Goal: Transaction & Acquisition: Obtain resource

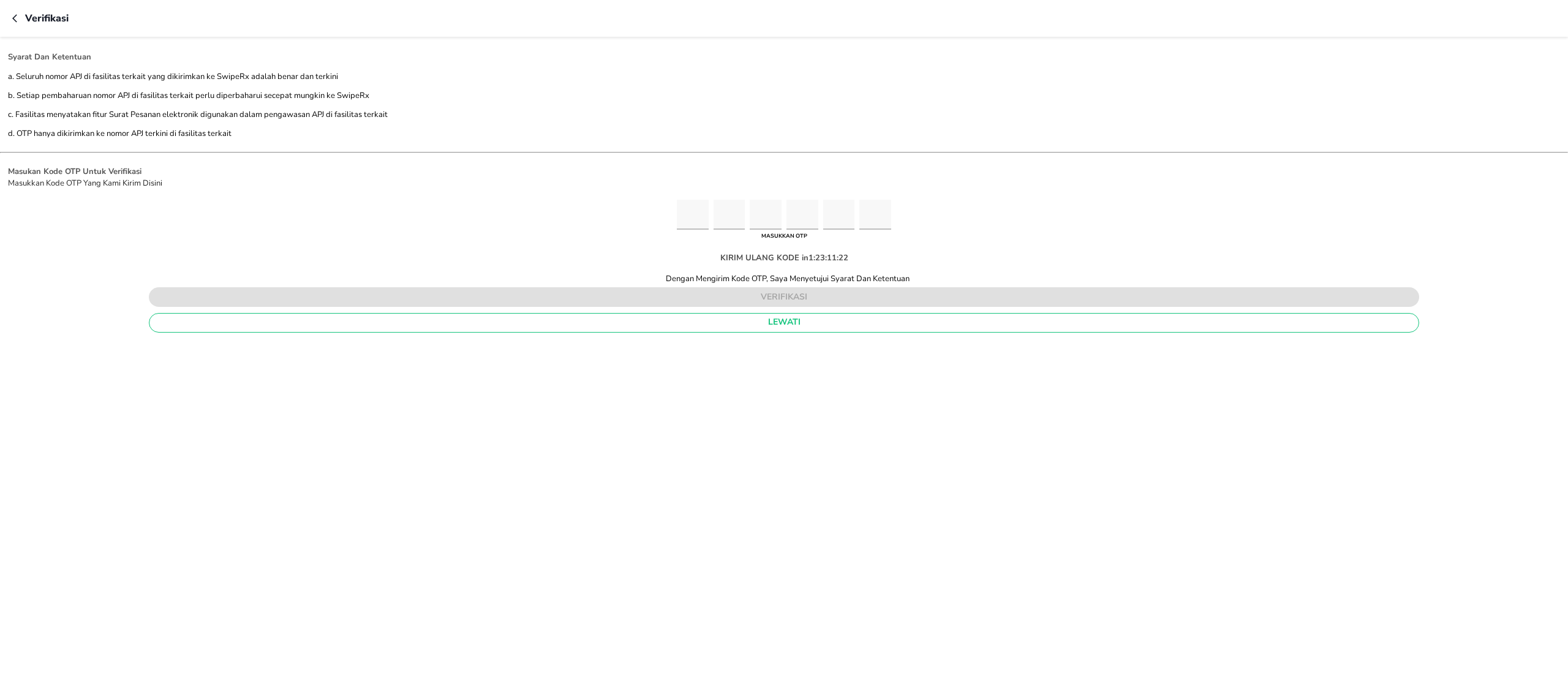
click at [697, 214] on input "Please enter OTP character 1" at bounding box center [693, 214] width 32 height 30
type input "5"
type input "9"
type input "5"
type input "4"
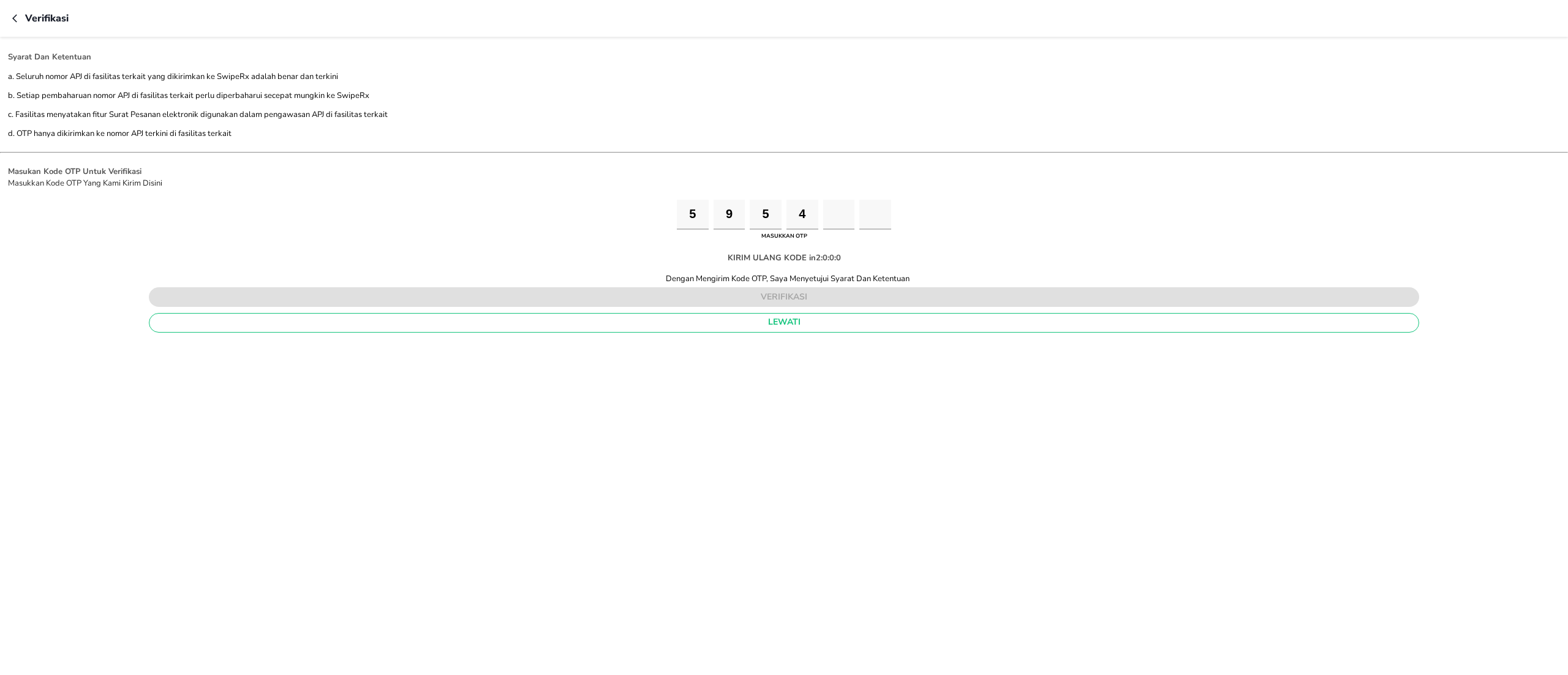
type input "1"
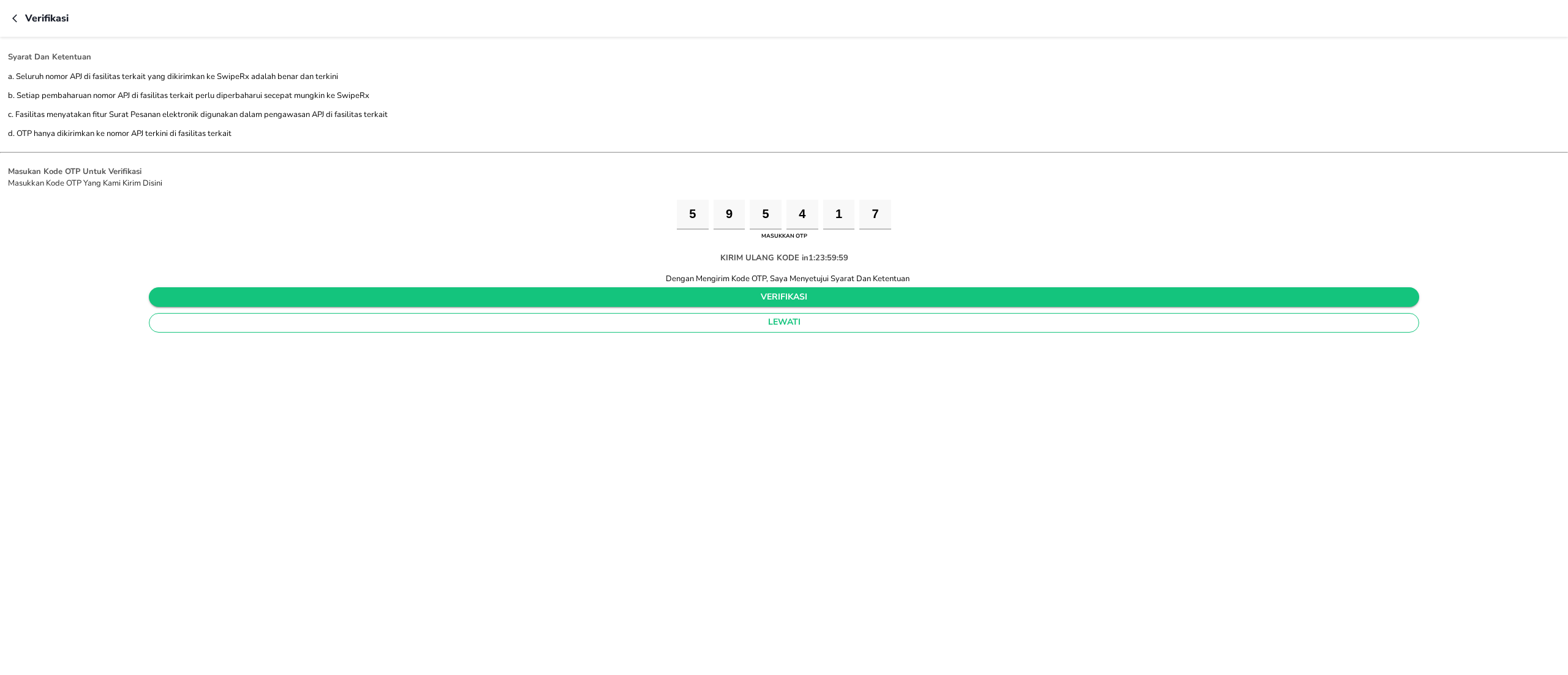
type input "7"
click at [735, 298] on span "verifikasi" at bounding box center [784, 297] width 1251 height 15
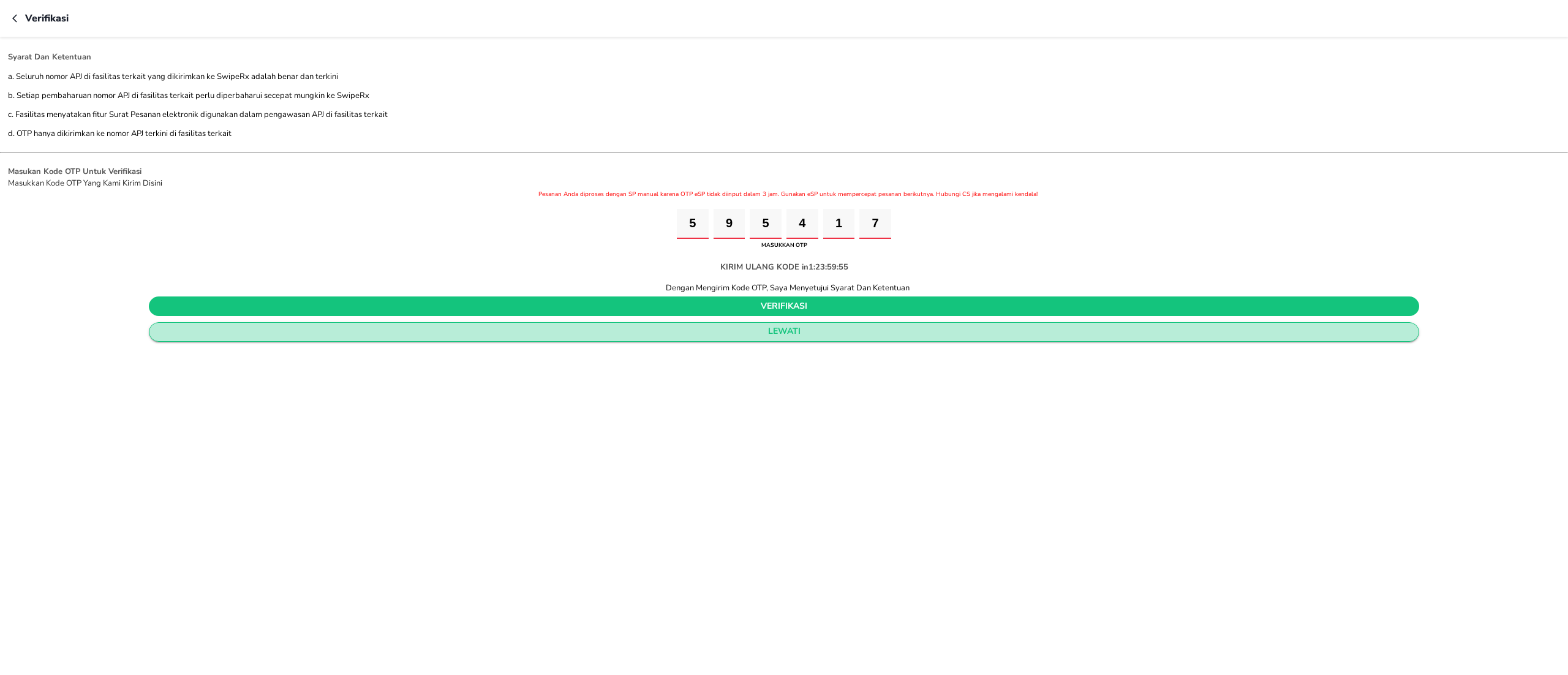
click at [770, 325] on span "lewati" at bounding box center [784, 331] width 1249 height 15
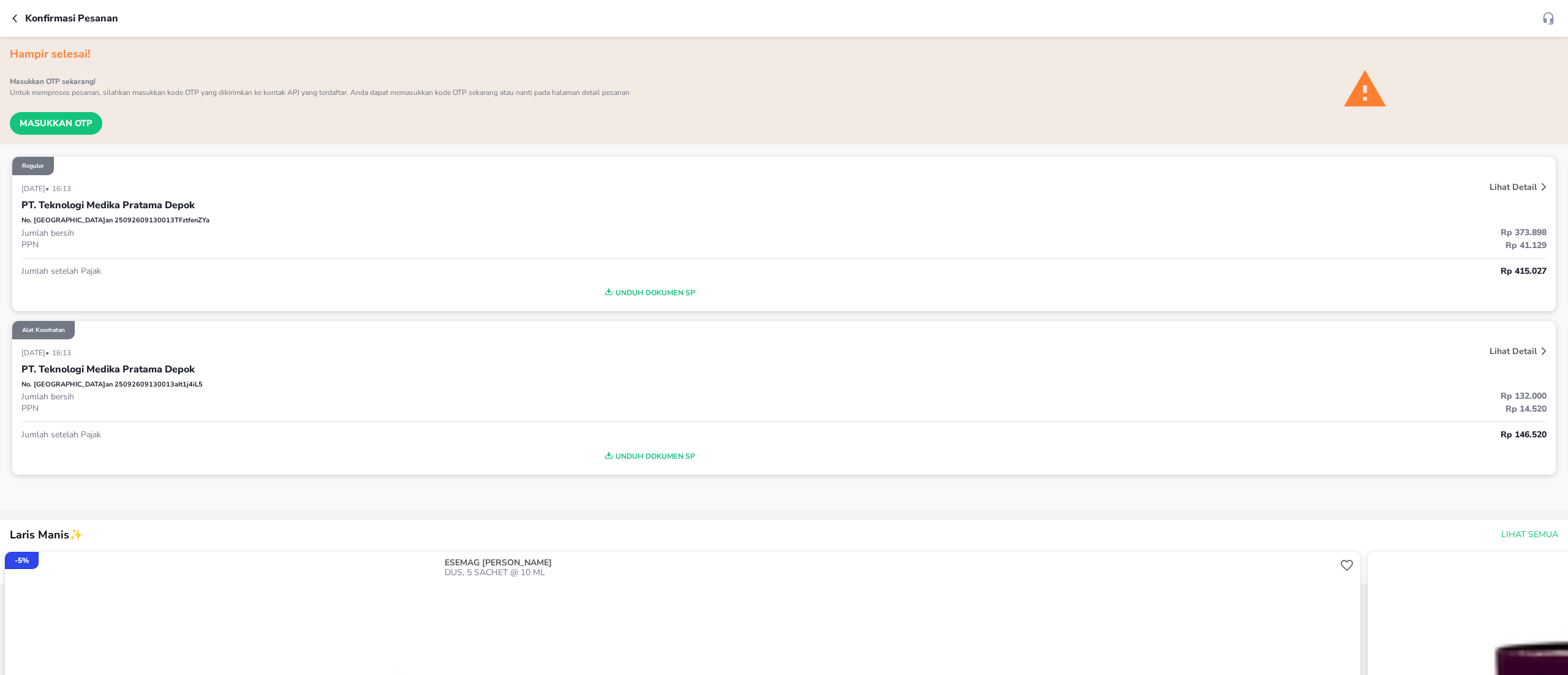
click at [25, 18] on p "Konfirmasi pesanan" at bounding box center [72, 18] width 93 height 15
click at [18, 18] on icon "button" at bounding box center [17, 18] width 10 height 10
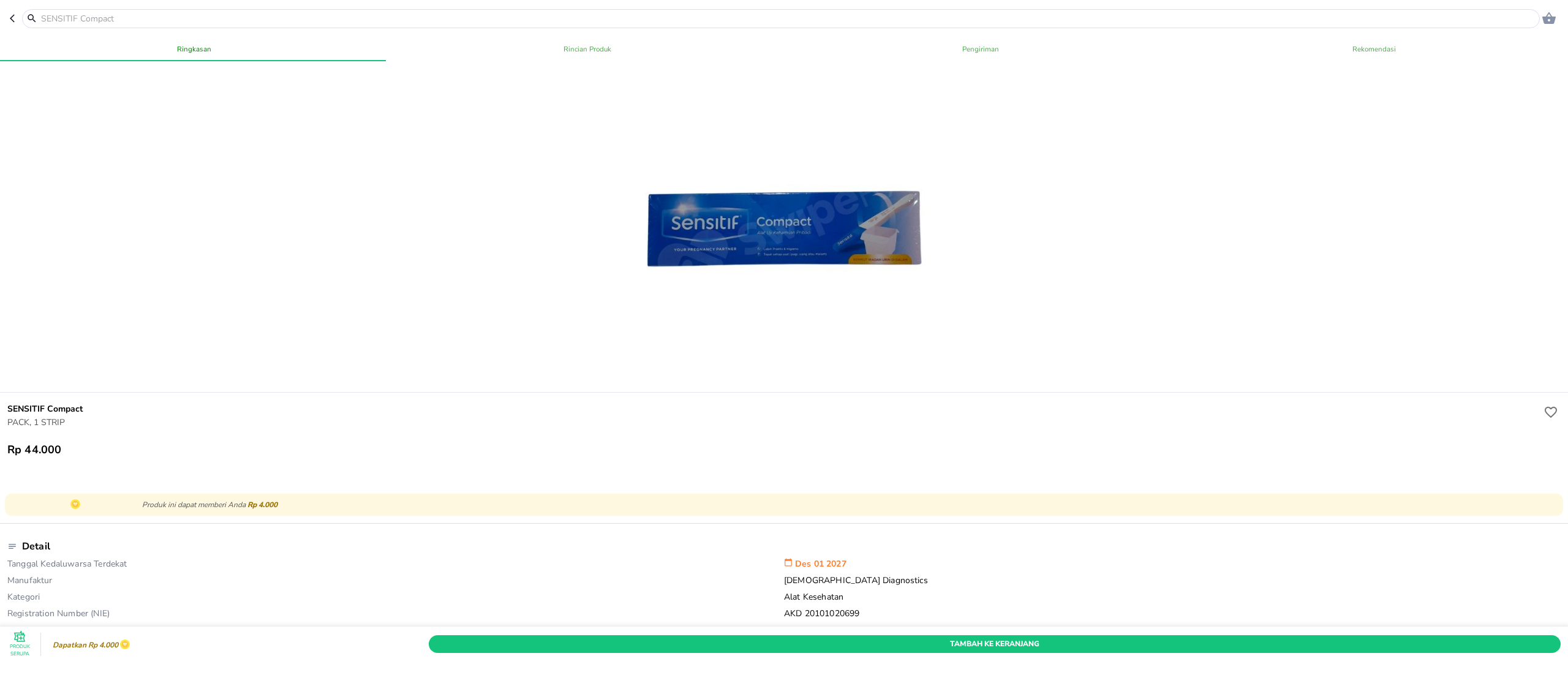
click at [8, 19] on header "0" at bounding box center [784, 18] width 1568 height 37
click at [16, 9] on button "button" at bounding box center [16, 18] width 12 height 19
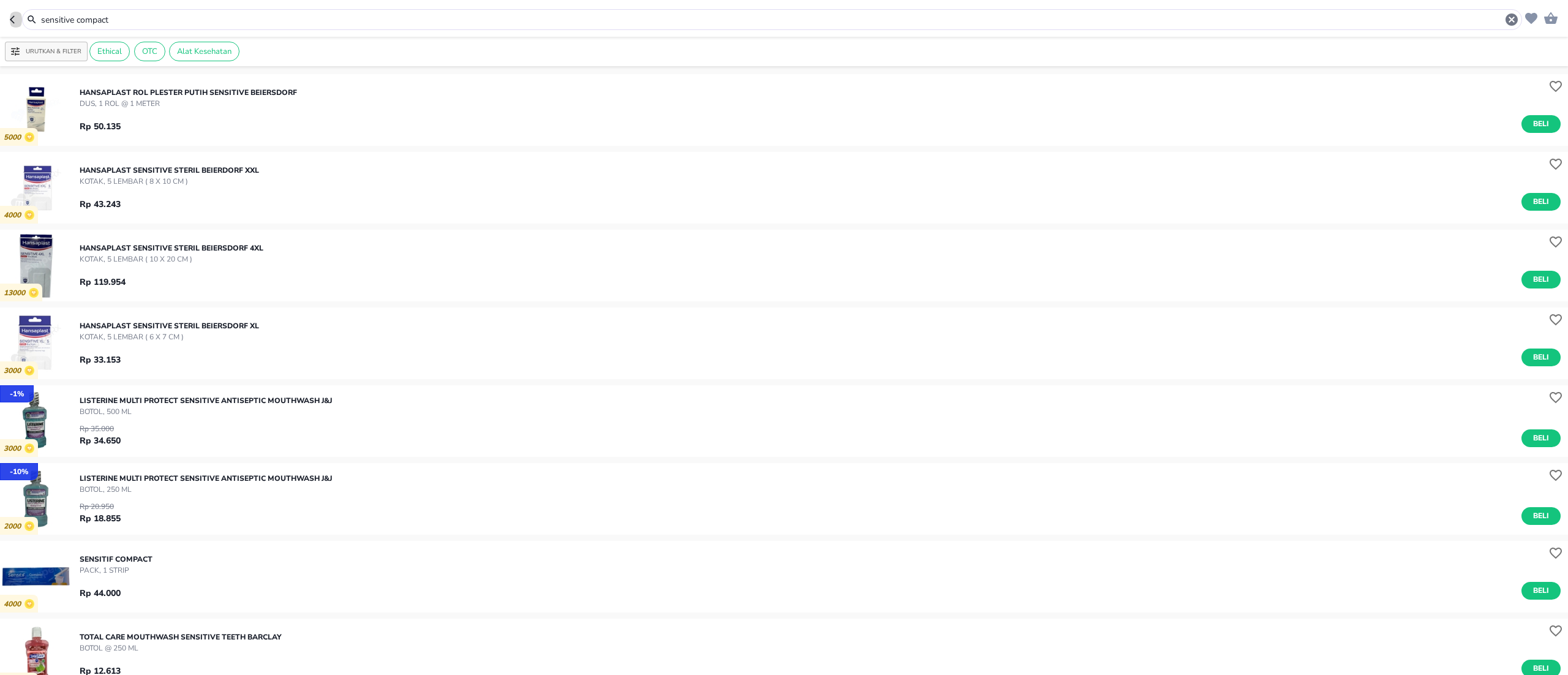
click at [16, 9] on button "button" at bounding box center [16, 19] width 12 height 21
type input "caviplex"
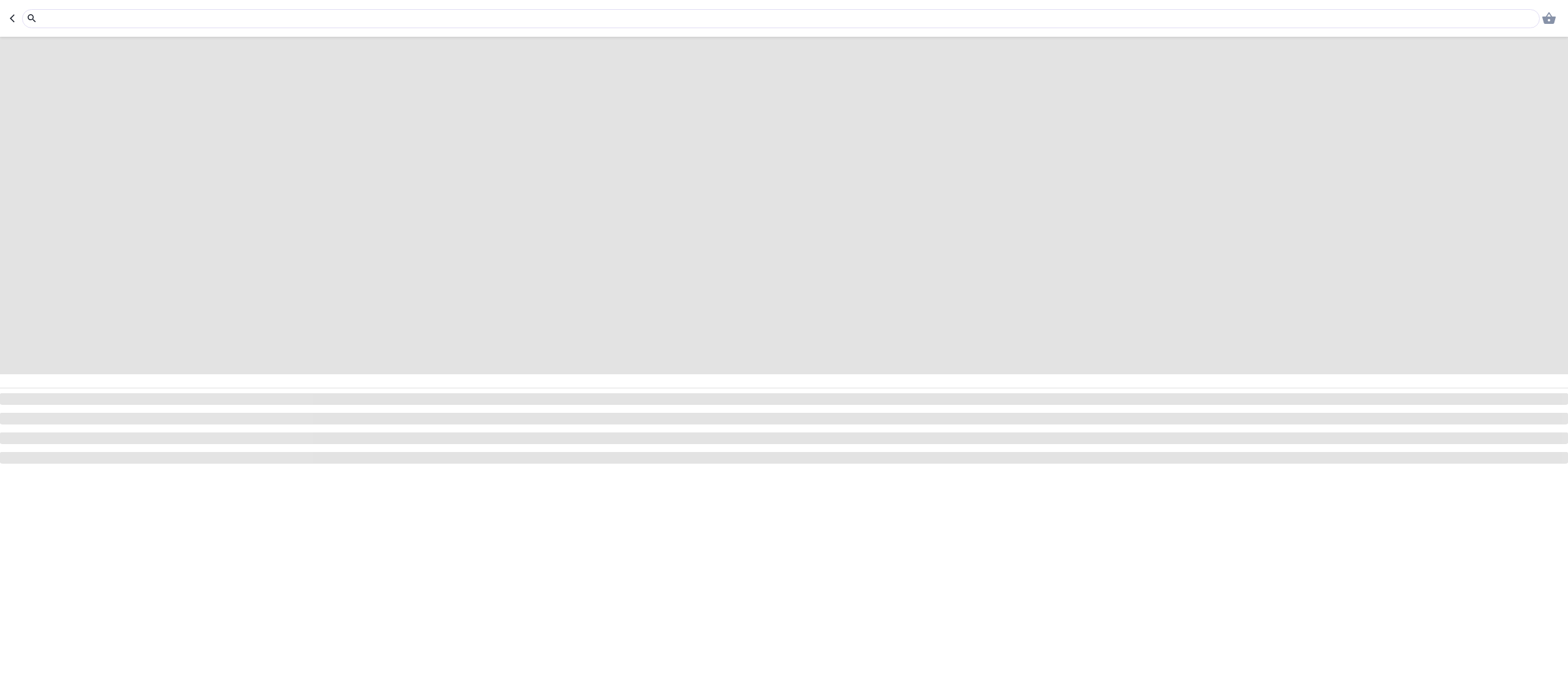
click at [9, 14] on header "0" at bounding box center [784, 18] width 1568 height 37
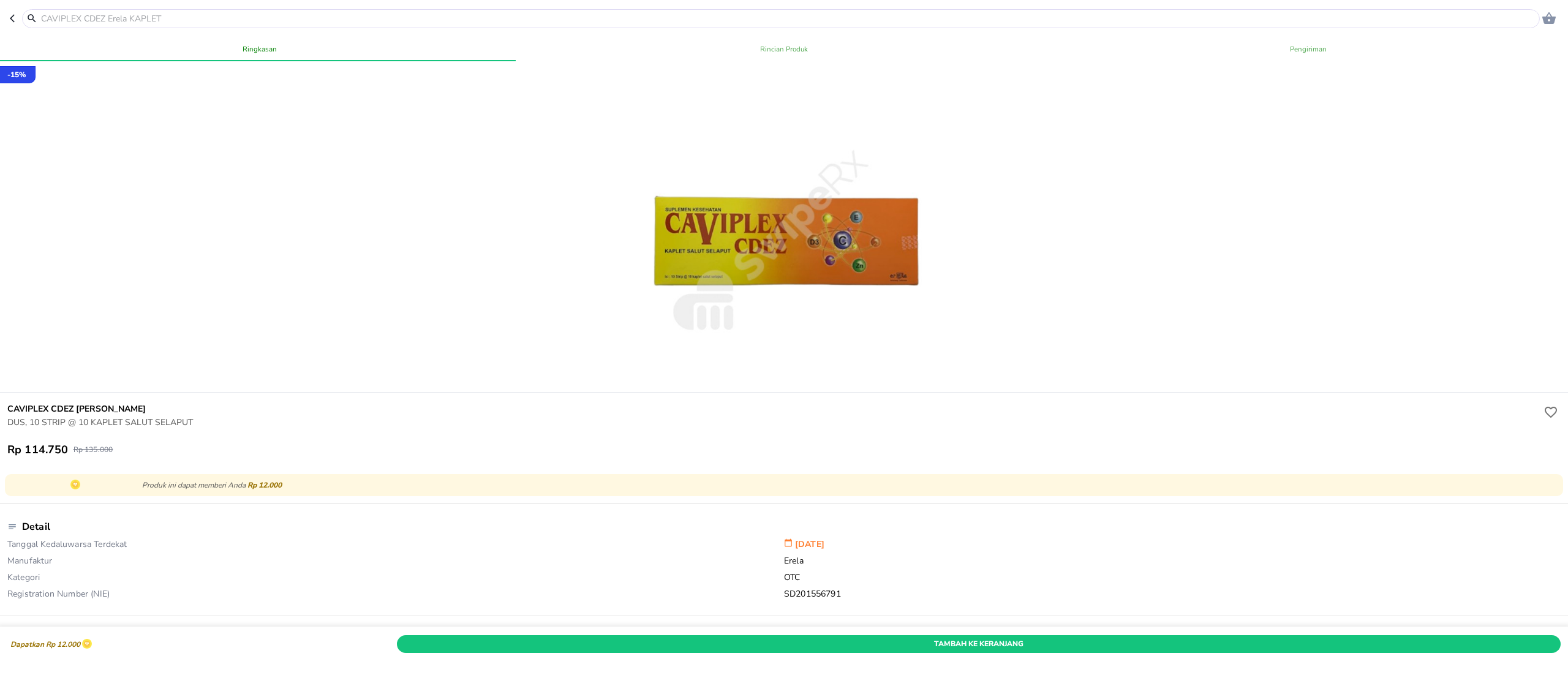
click at [11, 13] on icon "button" at bounding box center [14, 18] width 10 height 10
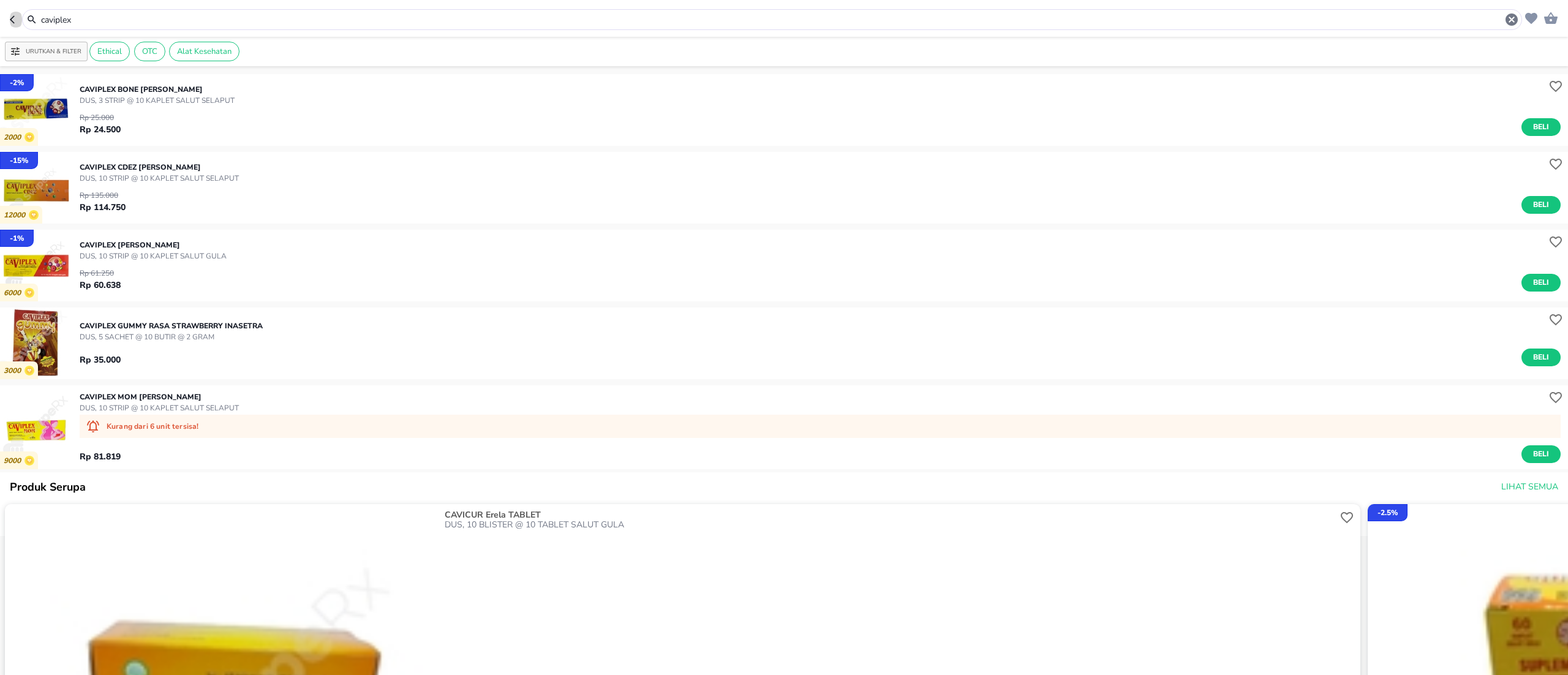
click at [13, 11] on button "button" at bounding box center [16, 19] width 12 height 21
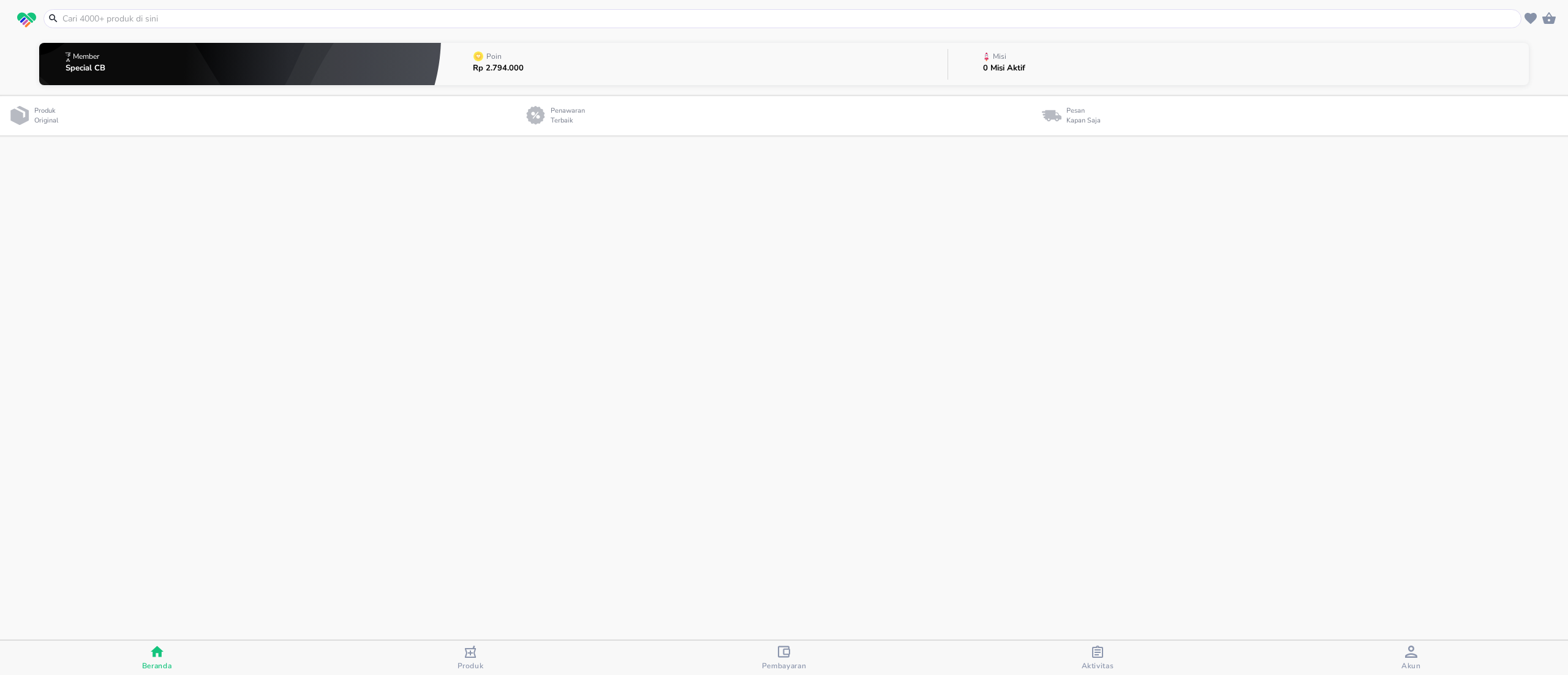
click at [13, 12] on span "button" at bounding box center [26, 20] width 27 height 16
click at [1098, 657] on icon "button" at bounding box center [1097, 651] width 11 height 12
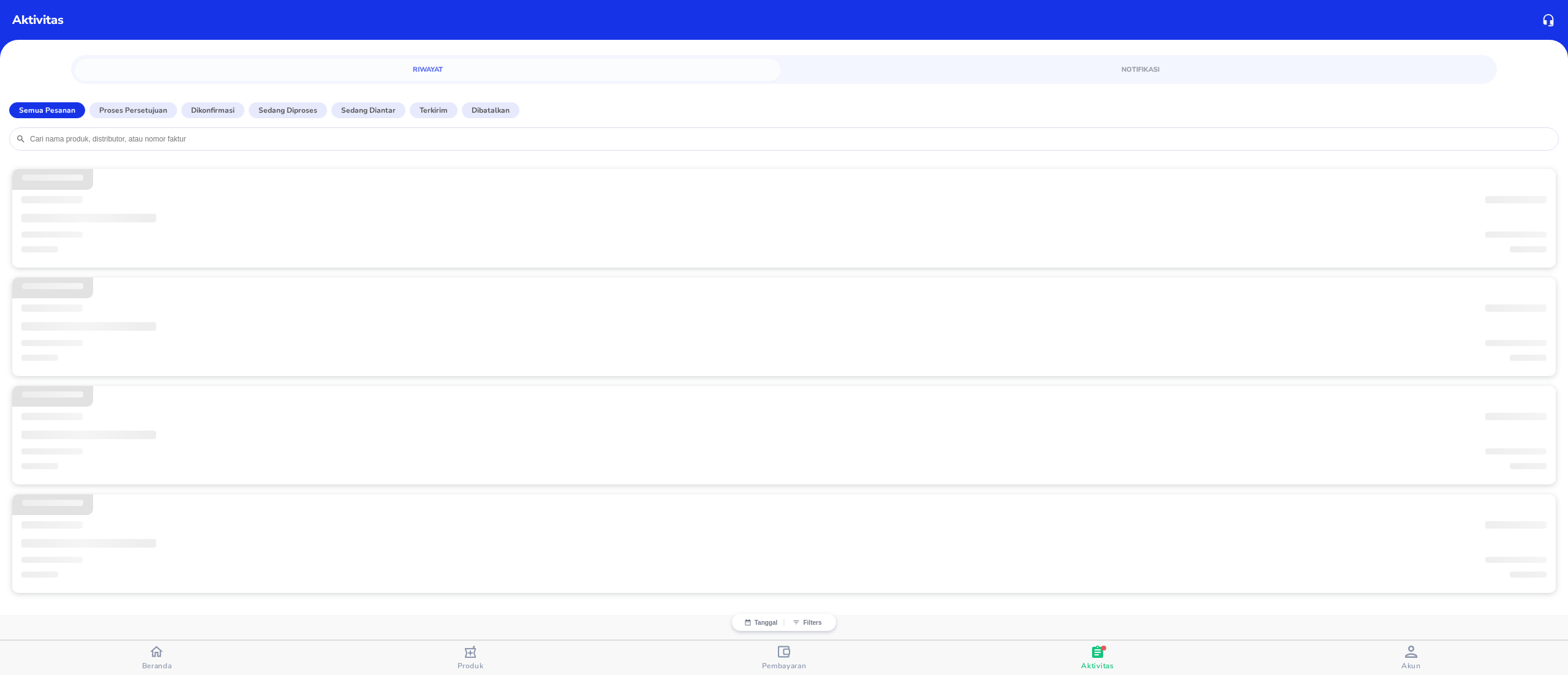
click at [178, 229] on div "‌" at bounding box center [784, 219] width 1525 height 21
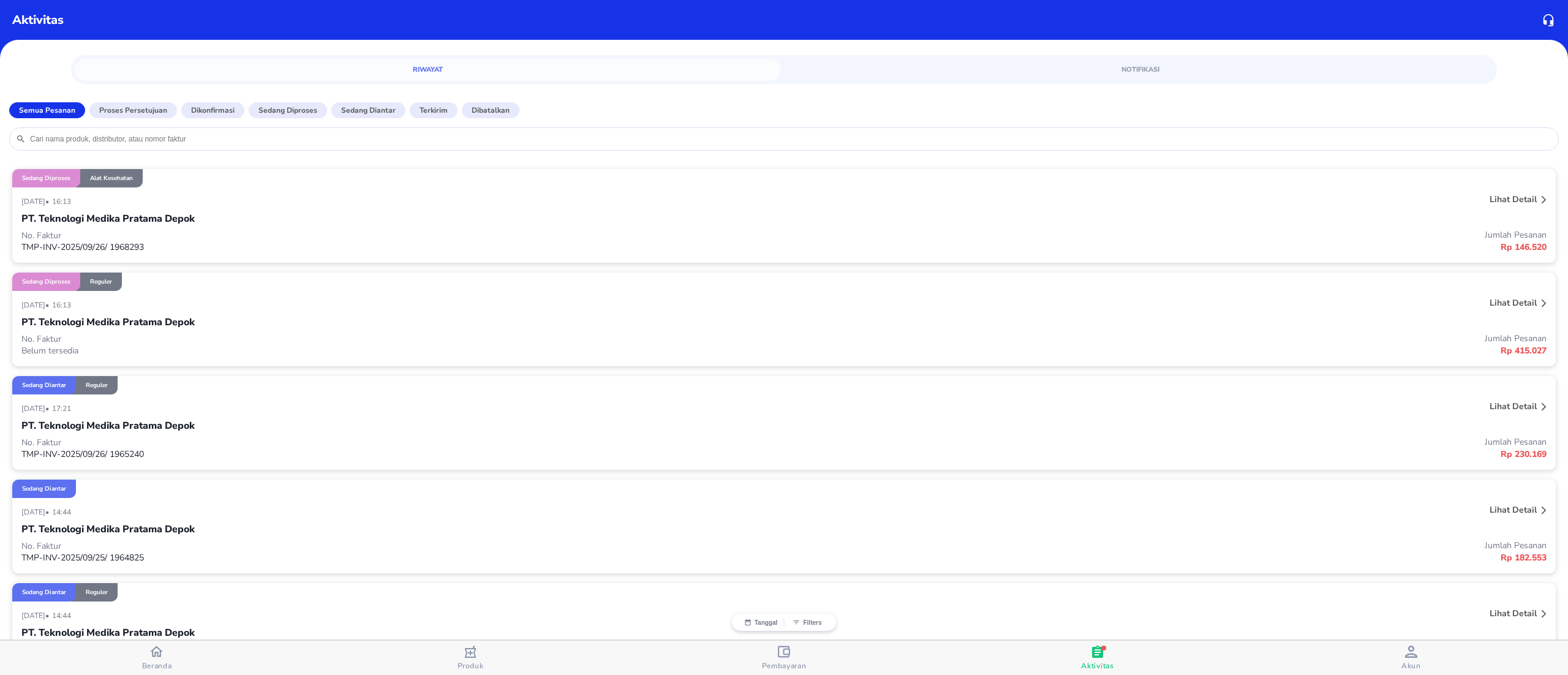
click at [245, 206] on div "[DATE] • 16:13" at bounding box center [466, 200] width 889 height 15
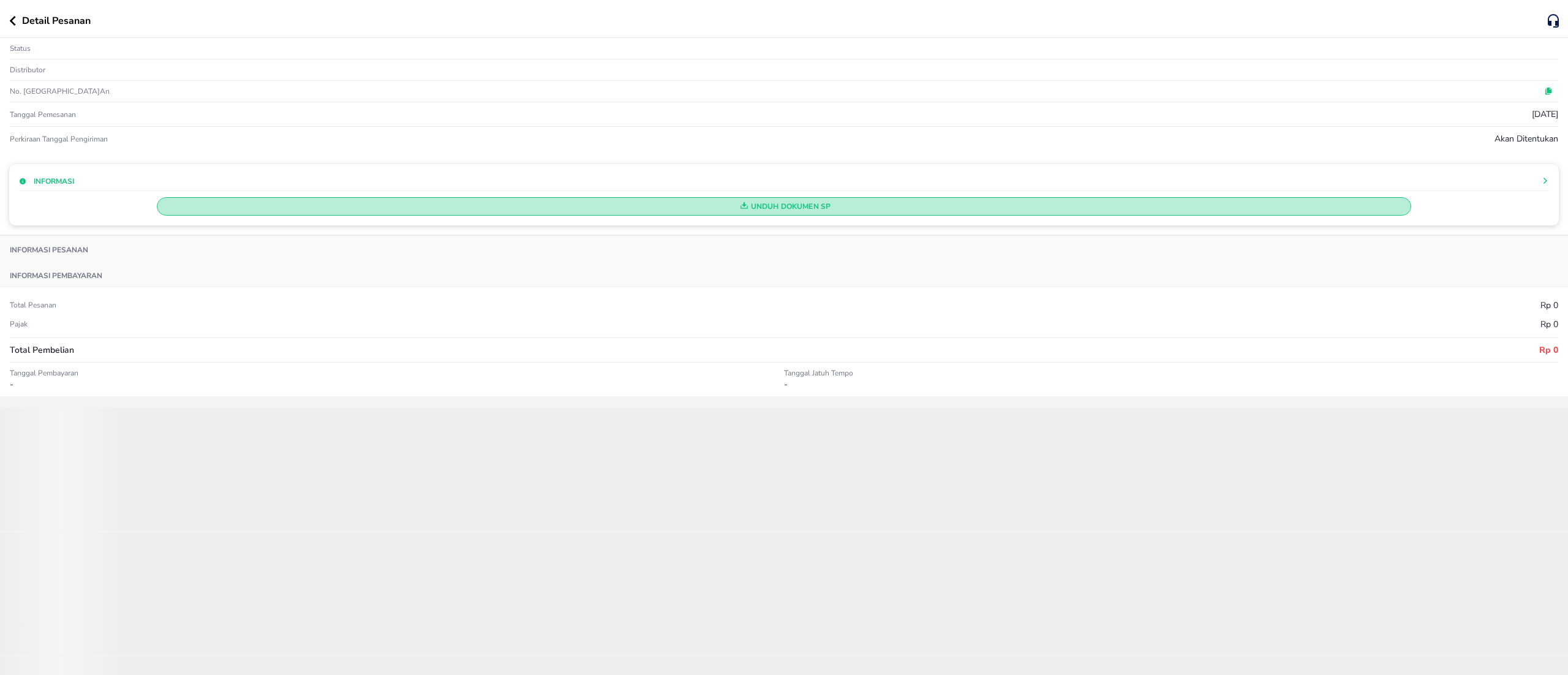
click at [780, 214] on span "Unduh Dokumen SP" at bounding box center [784, 207] width 1243 height 16
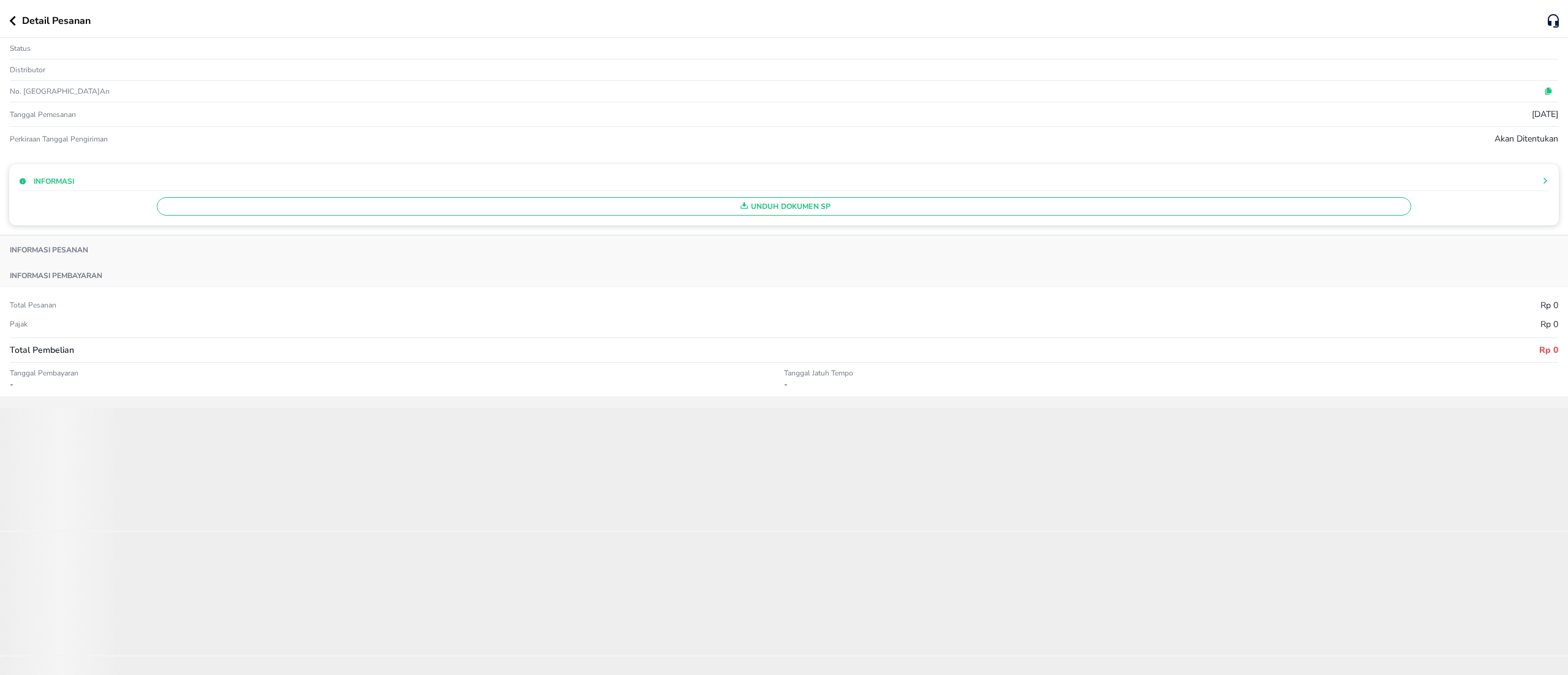
click at [779, 203] on span "Unduh Dokumen SP" at bounding box center [784, 207] width 1243 height 16
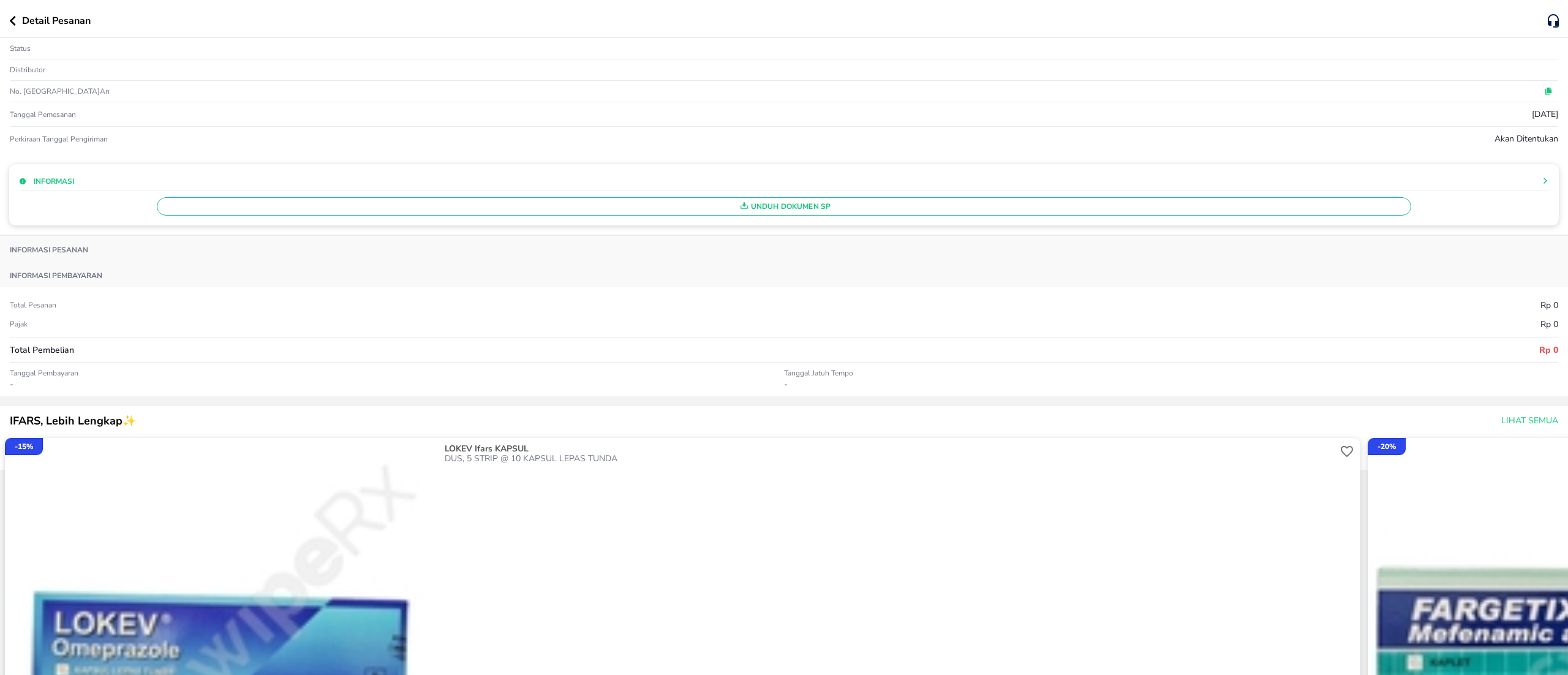
click at [861, 193] on div "Unduh Dokumen SP" at bounding box center [784, 203] width 1530 height 25
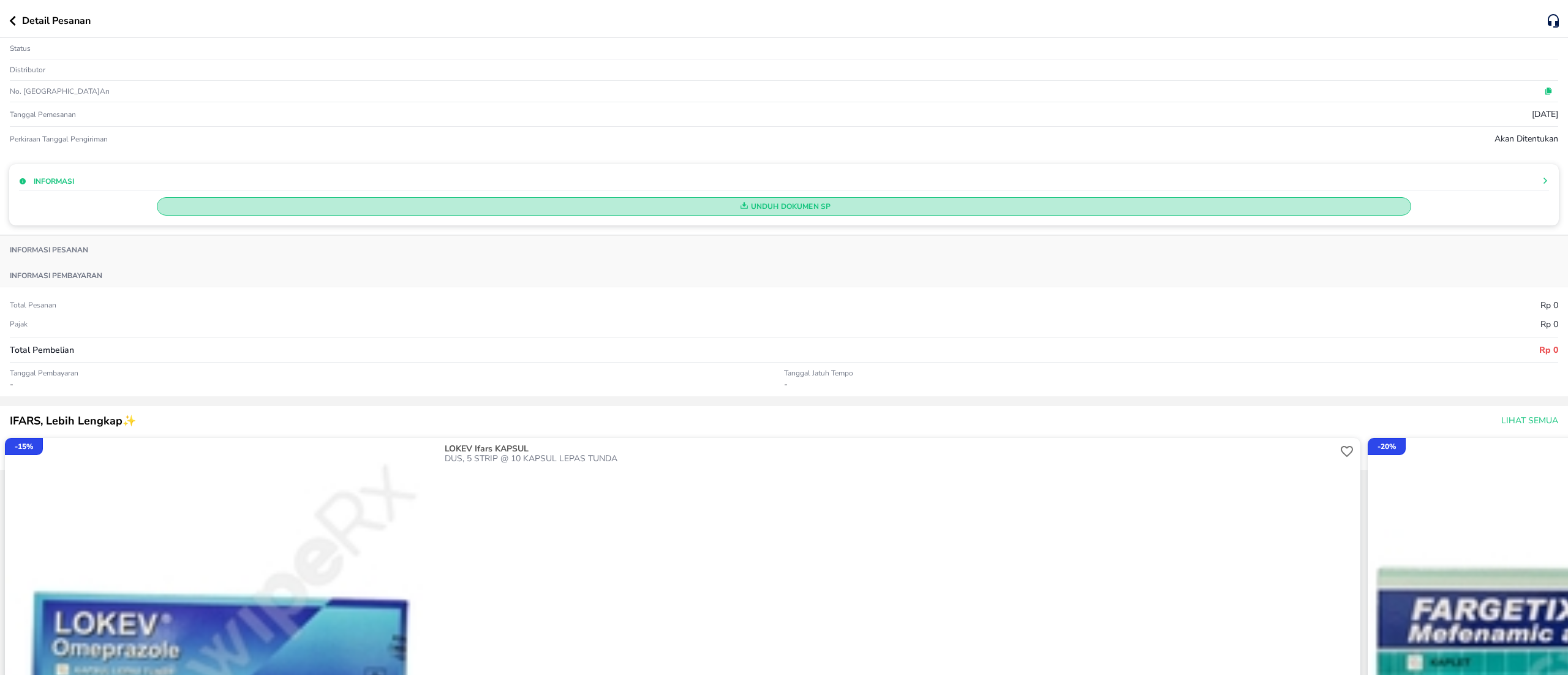
click at [823, 207] on span "Unduh Dokumen SP" at bounding box center [784, 207] width 1243 height 16
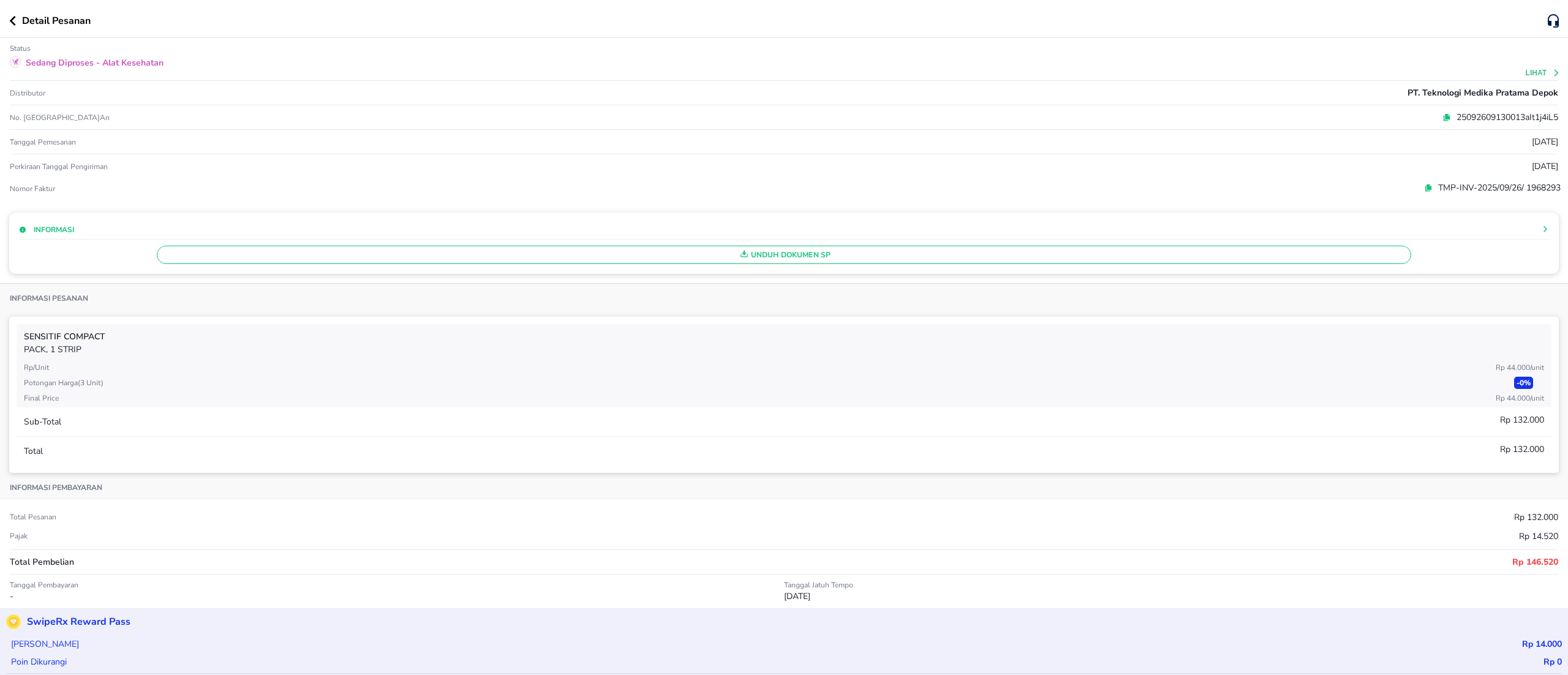
click at [835, 248] on span "Unduh Dokumen SP" at bounding box center [784, 255] width 1243 height 16
click at [18, 22] on button "button" at bounding box center [15, 20] width 13 height 10
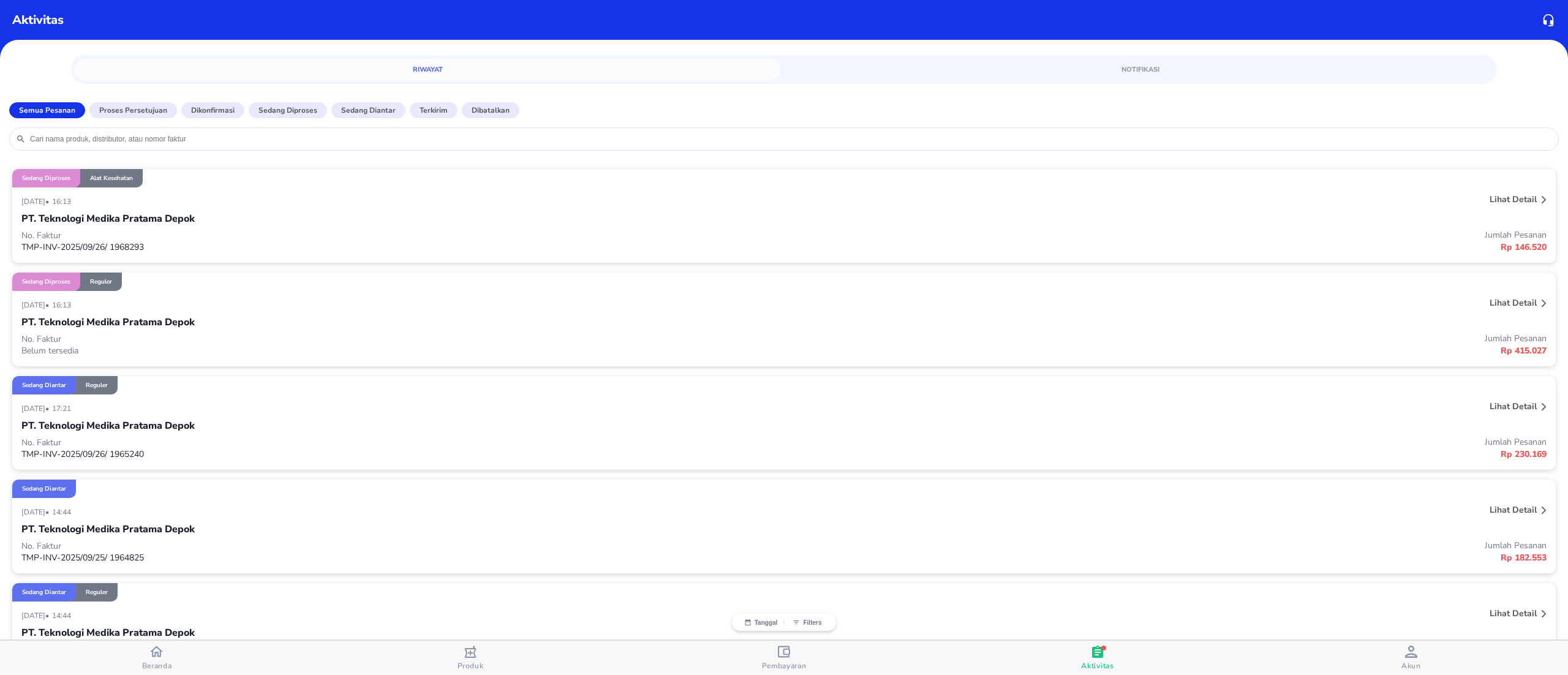
click at [304, 353] on p "Belum tersedia" at bounding box center [402, 350] width 763 height 11
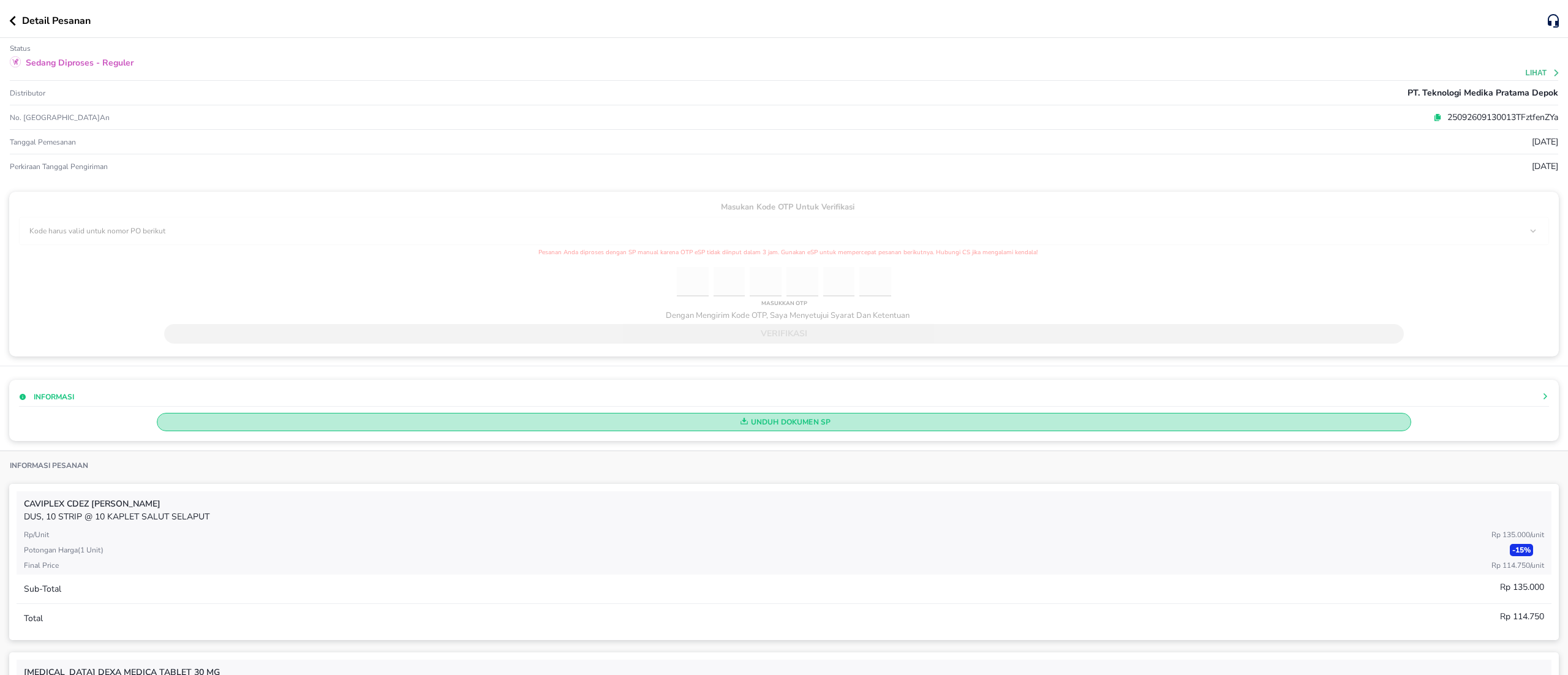
click at [807, 418] on span "Unduh Dokumen SP" at bounding box center [784, 422] width 1243 height 16
